Goal: Information Seeking & Learning: Check status

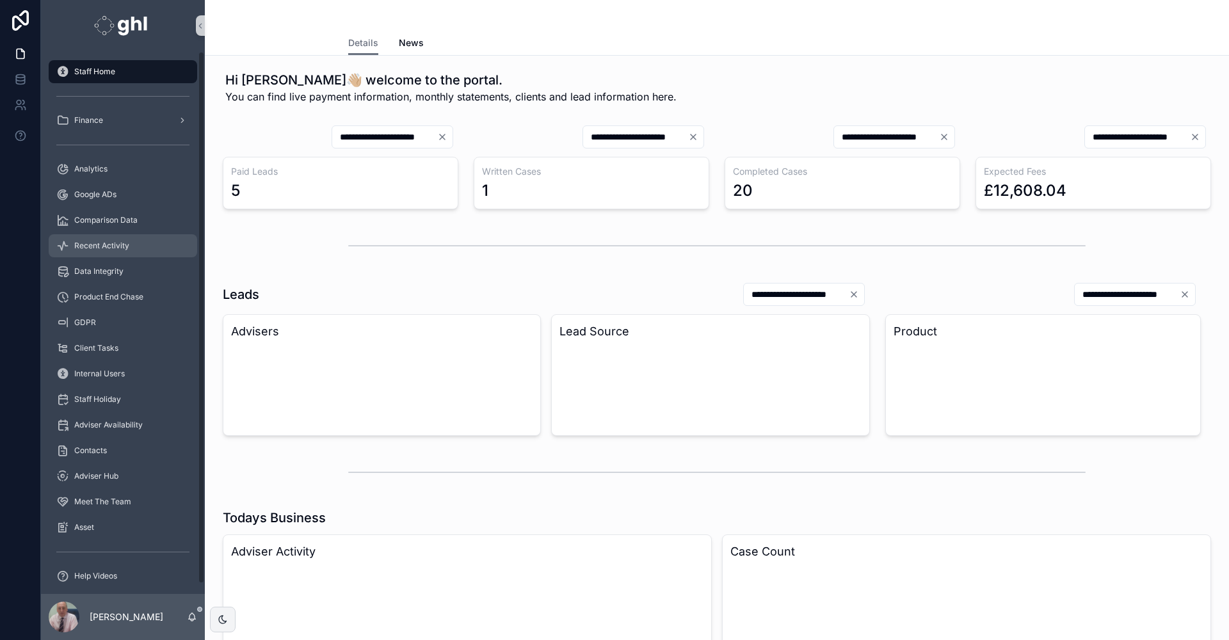
click at [108, 243] on span "Recent Activity" at bounding box center [101, 246] width 55 height 10
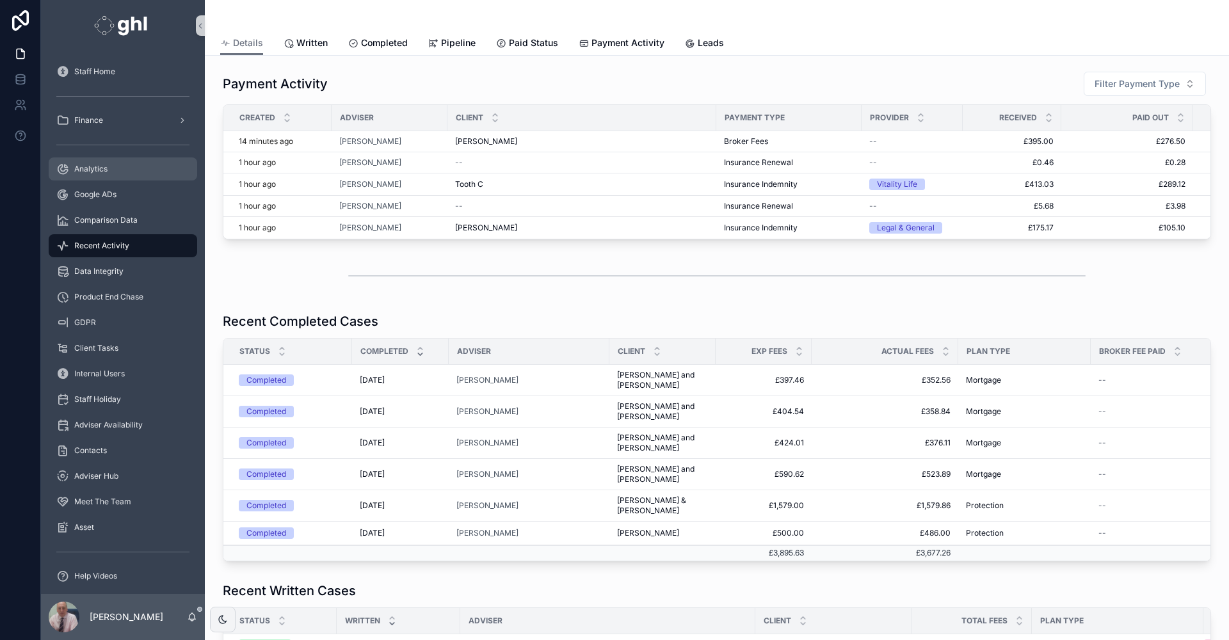
click at [98, 168] on span "Analytics" at bounding box center [90, 169] width 33 height 10
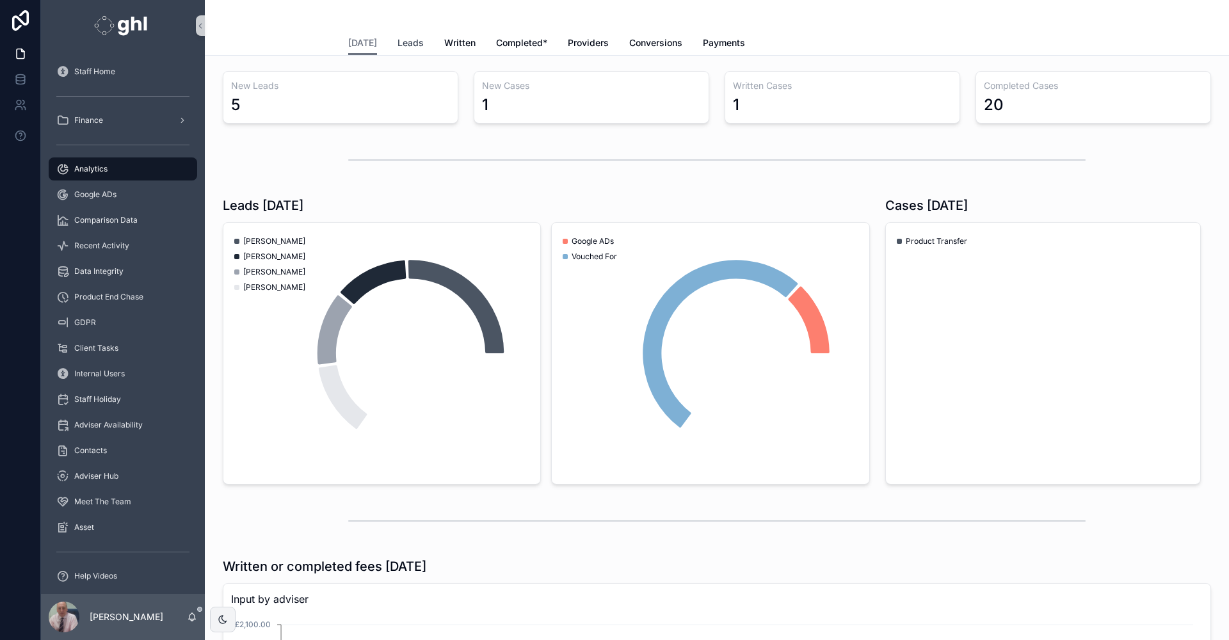
click at [397, 42] on span "Leads" at bounding box center [410, 42] width 26 height 13
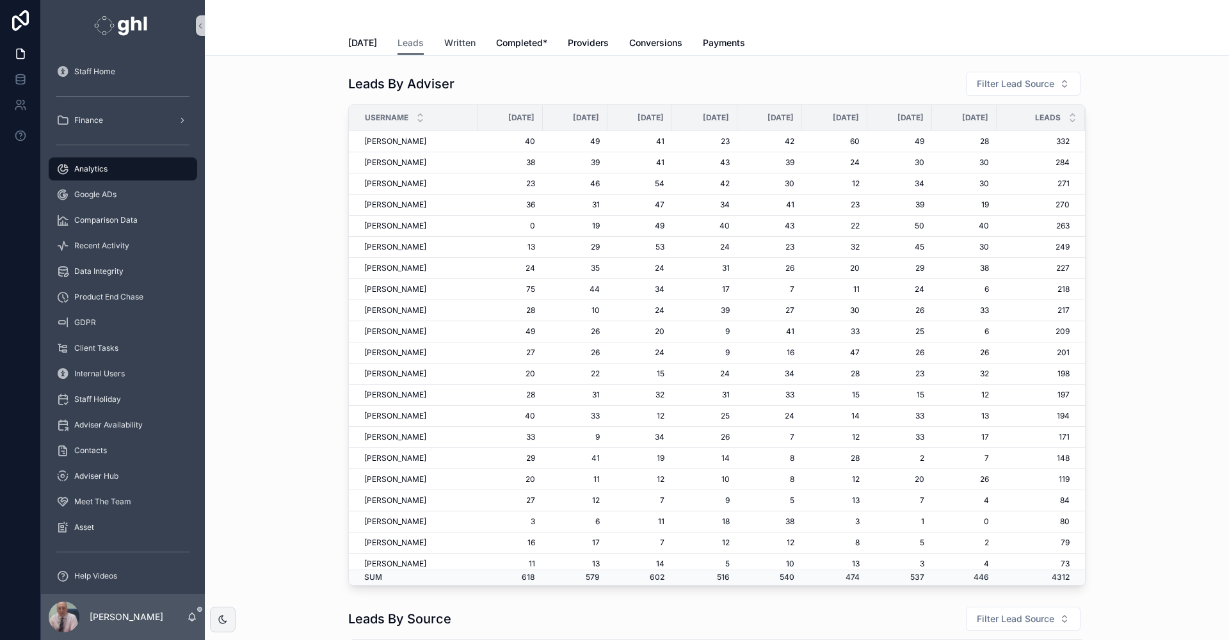
click at [445, 37] on span "Written" at bounding box center [459, 42] width 31 height 13
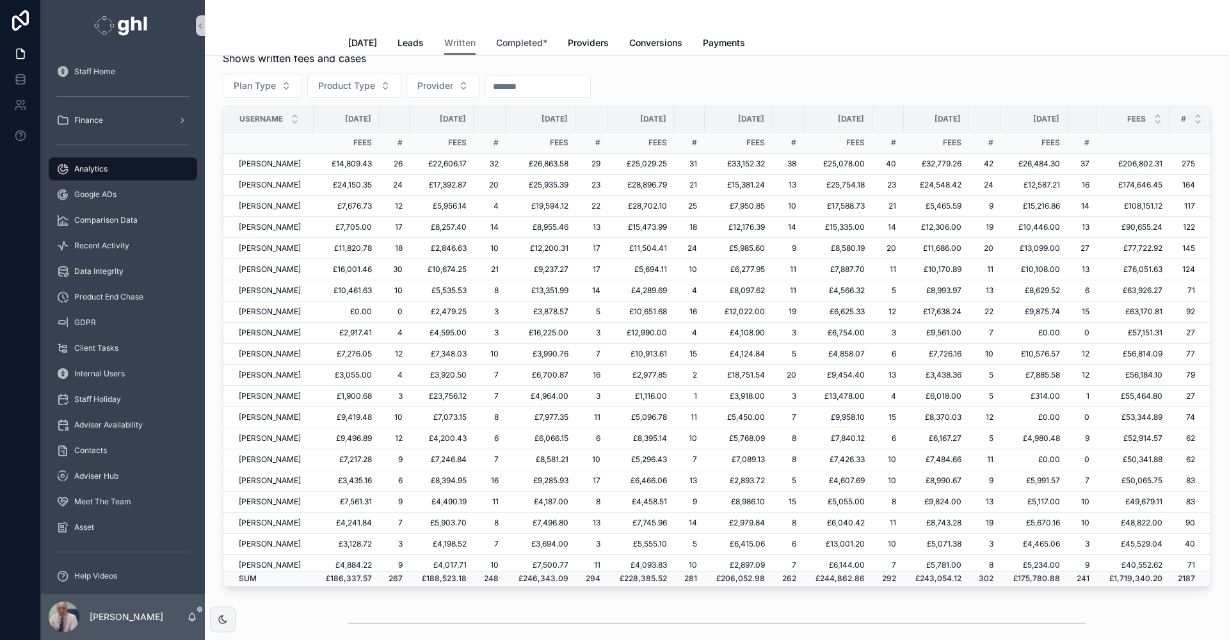
click at [503, 40] on span "Completed*" at bounding box center [521, 42] width 51 height 13
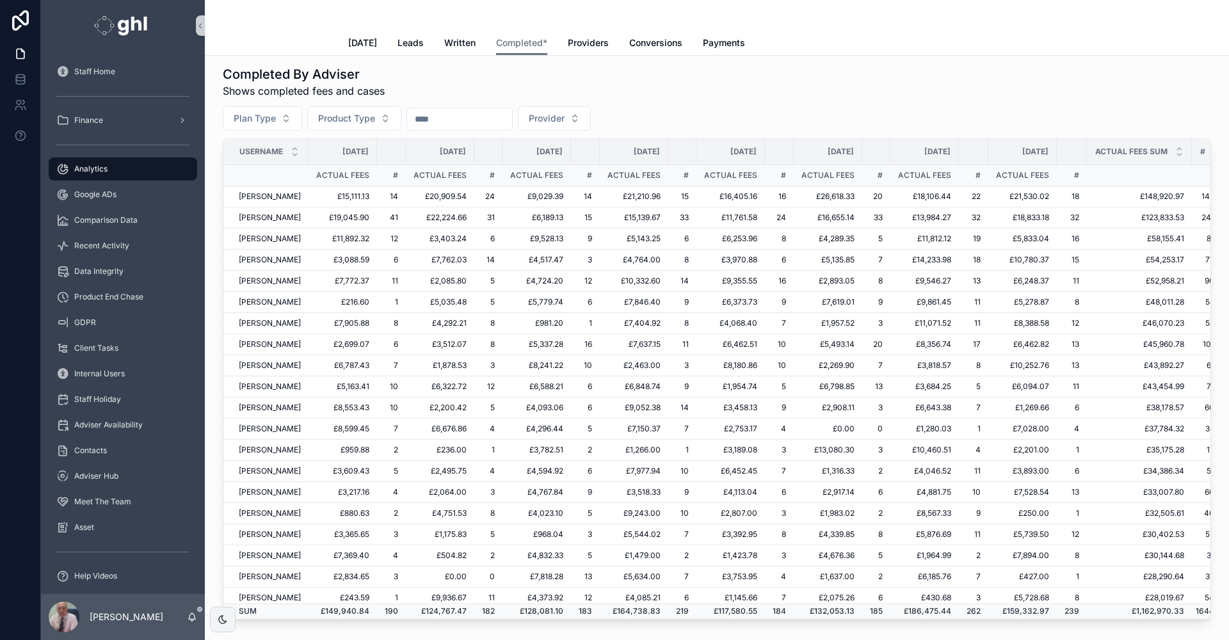
scroll to position [0, 12]
